Goal: Information Seeking & Learning: Check status

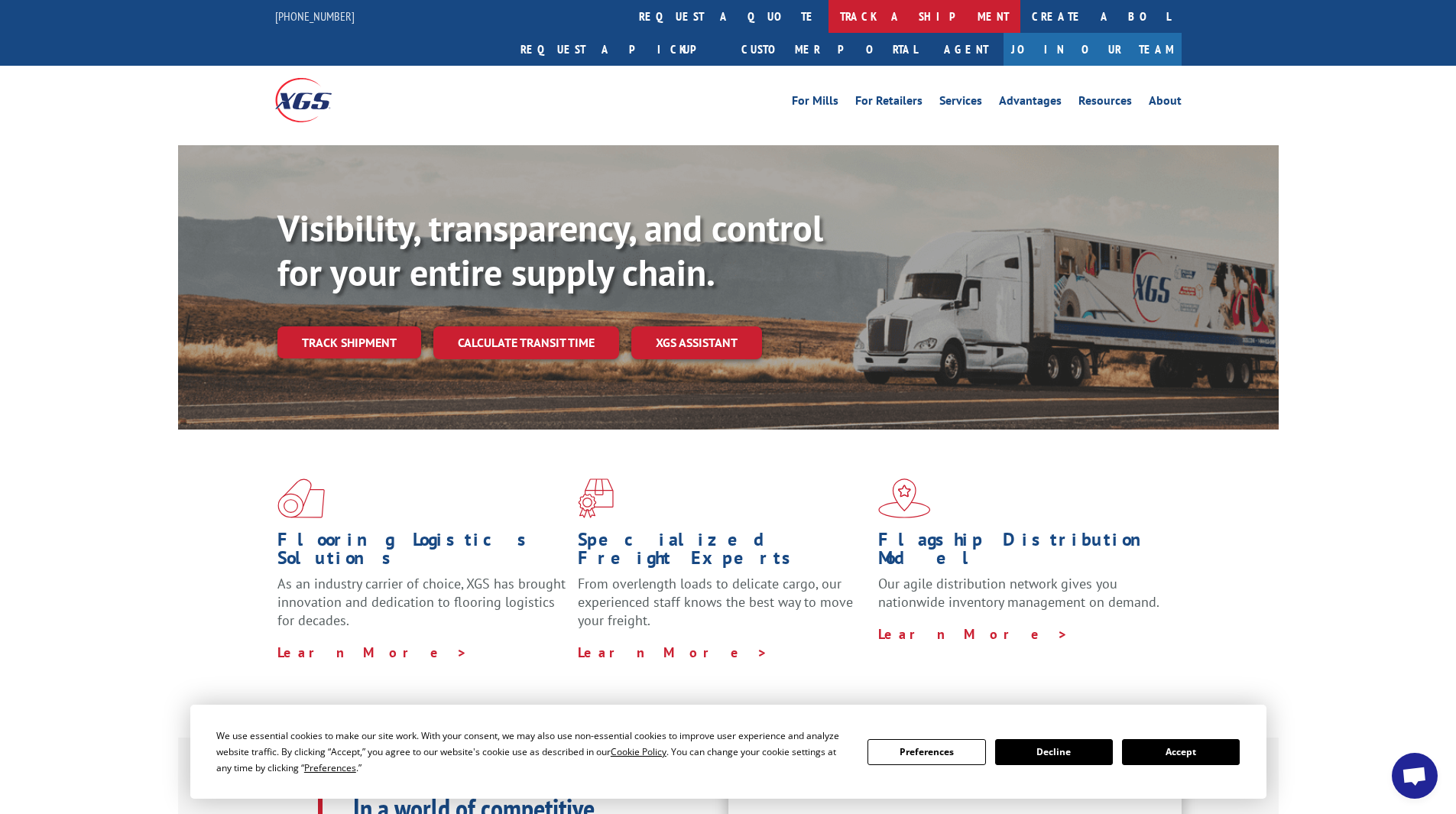
click at [370, 23] on link "track a shipment" at bounding box center [924, 16] width 191 height 32
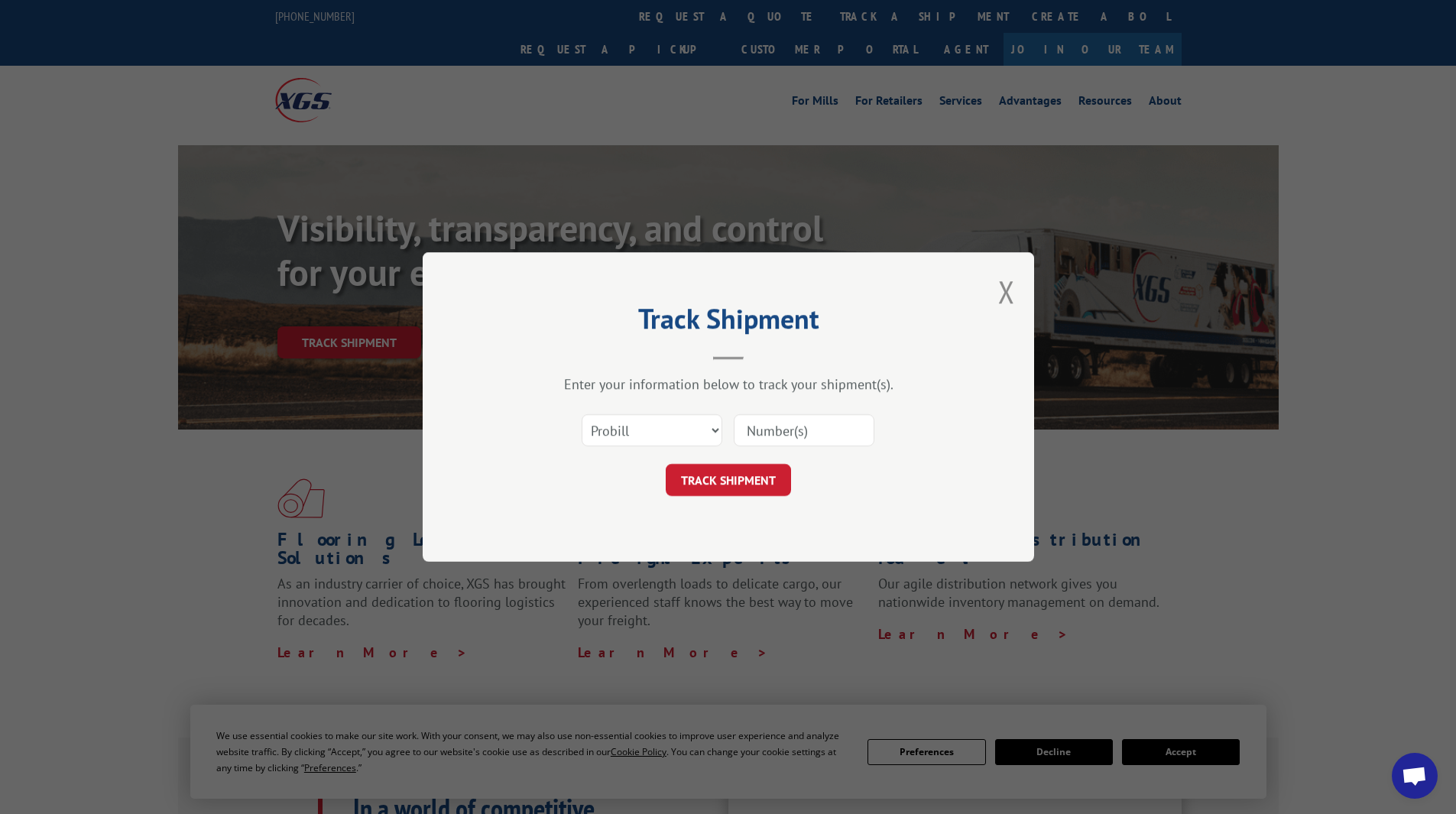
click at [370, 435] on input at bounding box center [803, 430] width 141 height 32
paste input "14199319"
type input "14199319"
click at [370, 473] on button "TRACK SHIPMENT" at bounding box center [728, 479] width 126 height 32
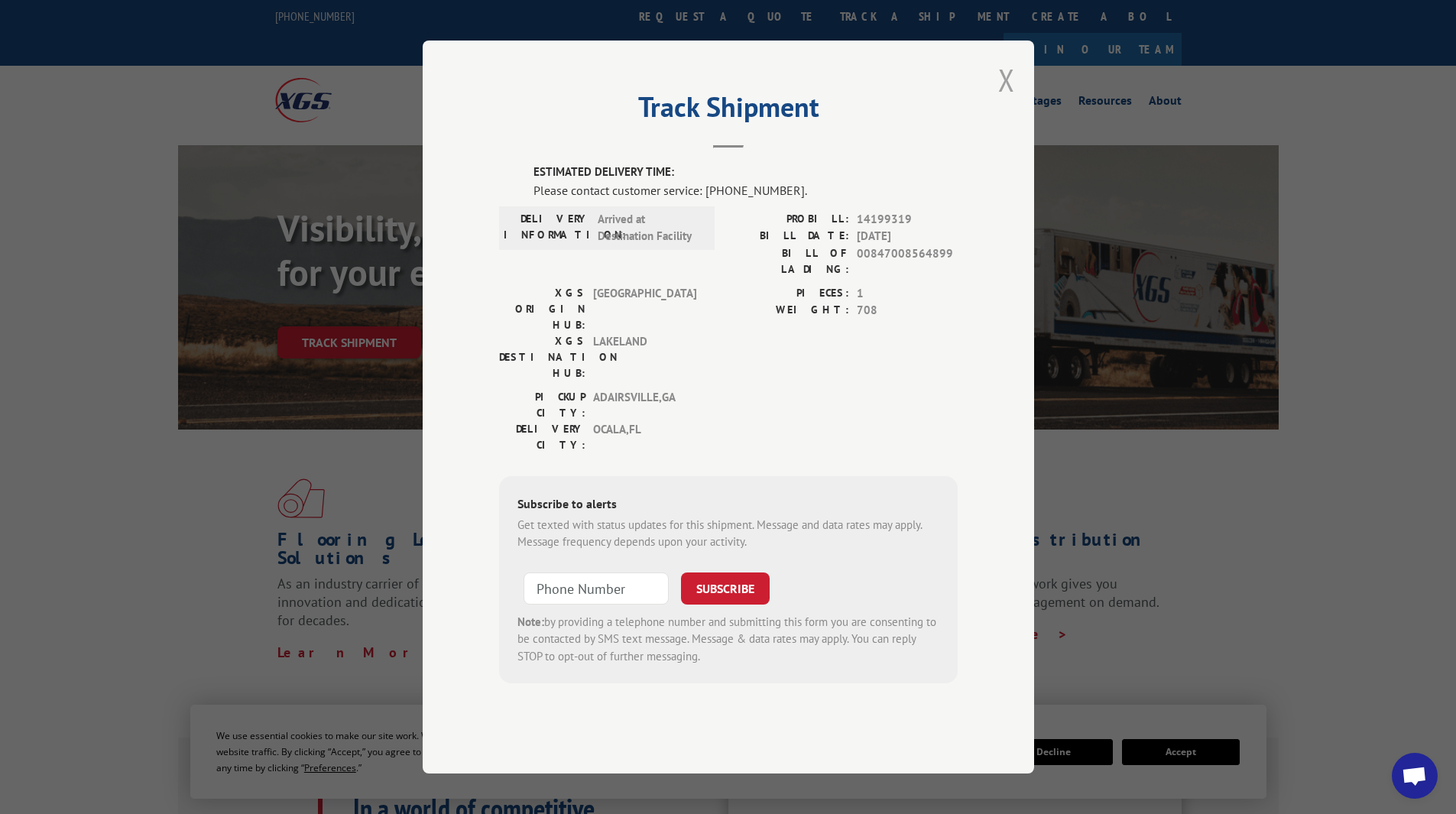
click at [370, 100] on button "Close modal" at bounding box center [1006, 80] width 17 height 41
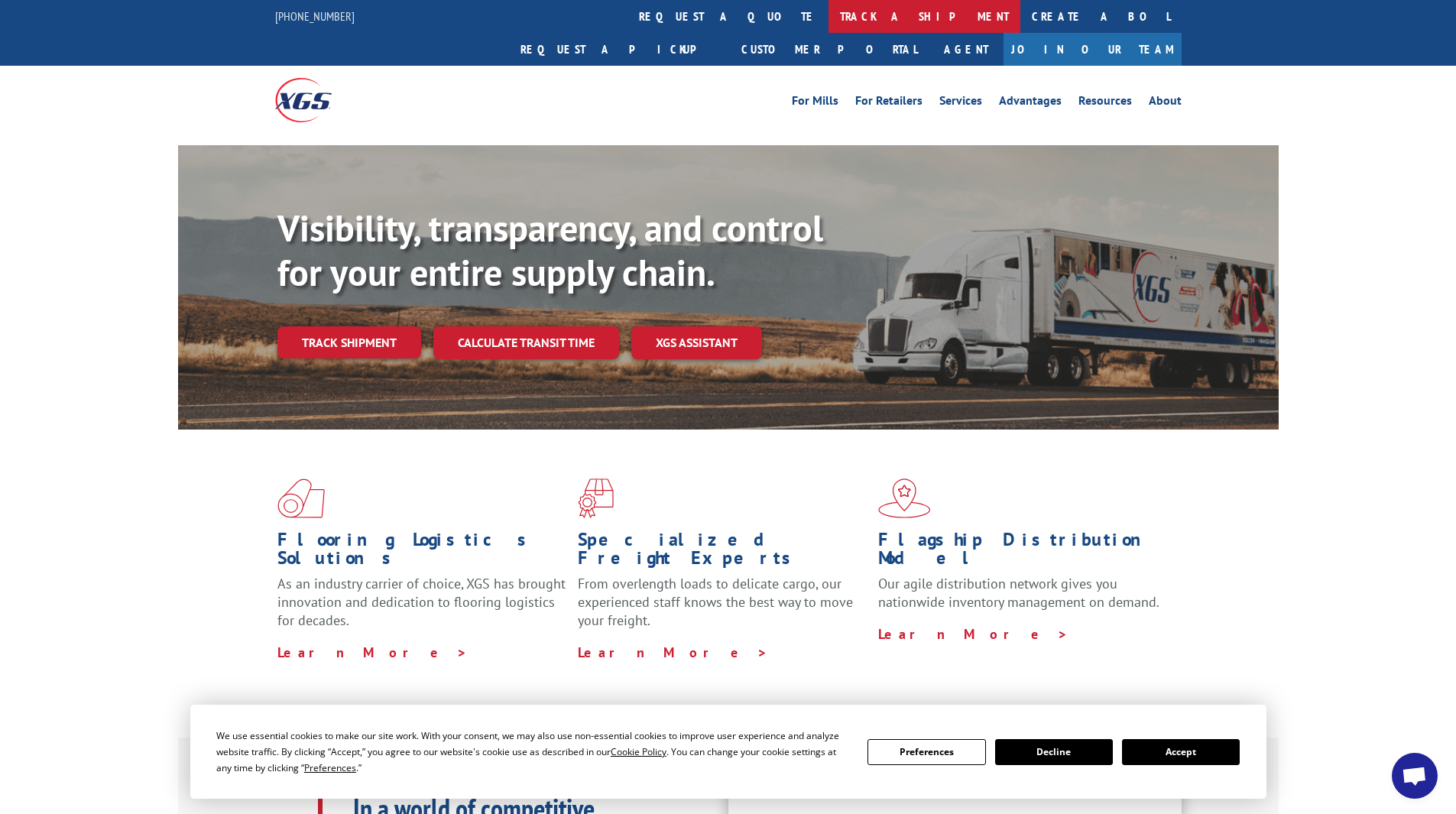
click at [370, 22] on link "track a shipment" at bounding box center [924, 16] width 191 height 32
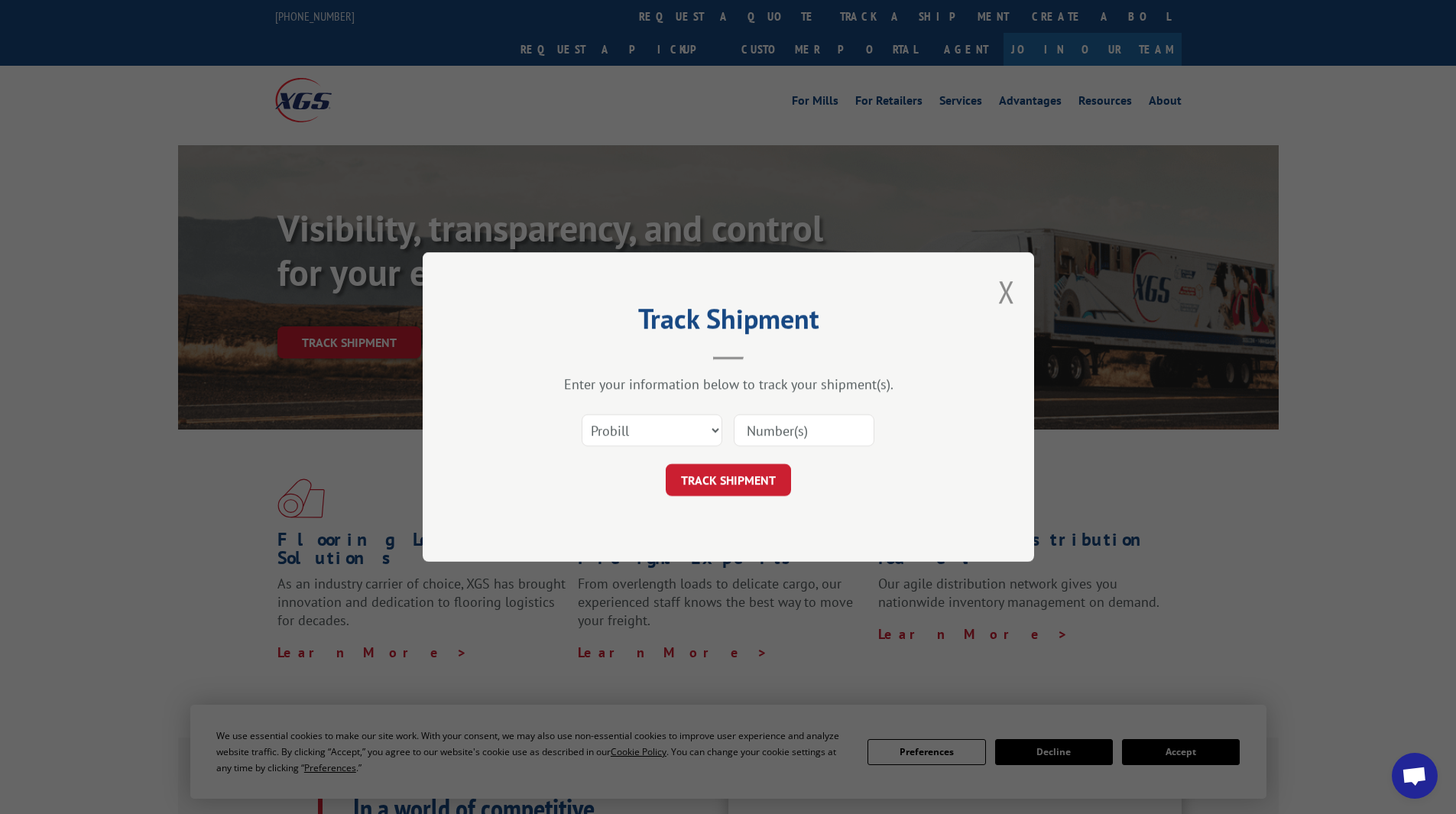
click at [370, 424] on input at bounding box center [803, 430] width 141 height 32
paste input "17637541"
type input "17637541"
click at [370, 485] on button "TRACK SHIPMENT" at bounding box center [728, 479] width 126 height 32
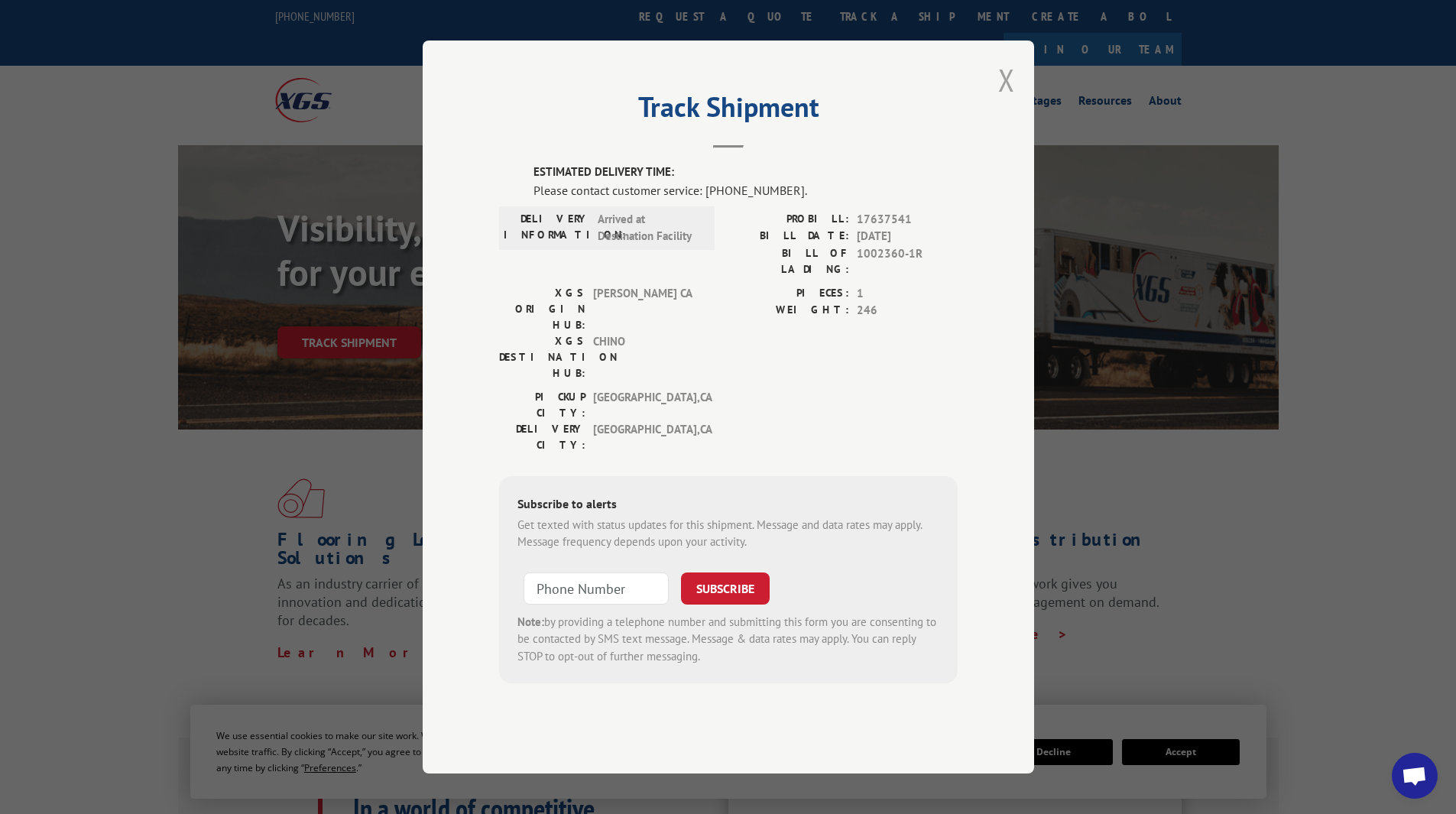
click at [370, 100] on button "Close modal" at bounding box center [1006, 80] width 17 height 41
